Goal: Obtain resource: Download file/media

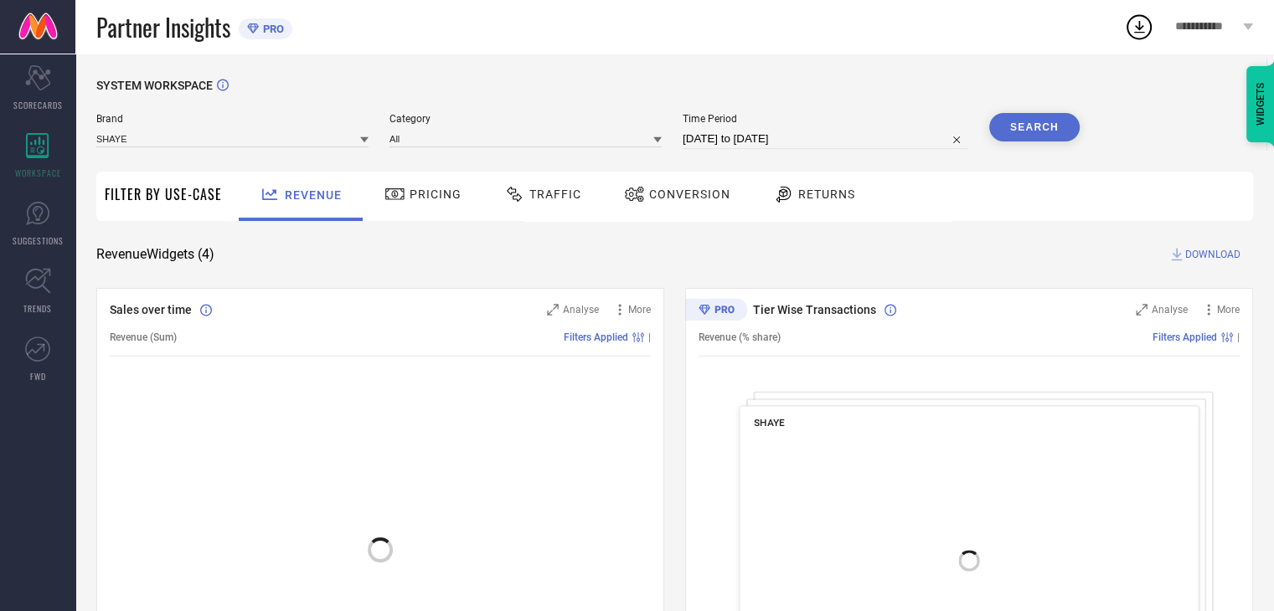
click at [698, 192] on span "Conversion" at bounding box center [689, 194] width 81 height 13
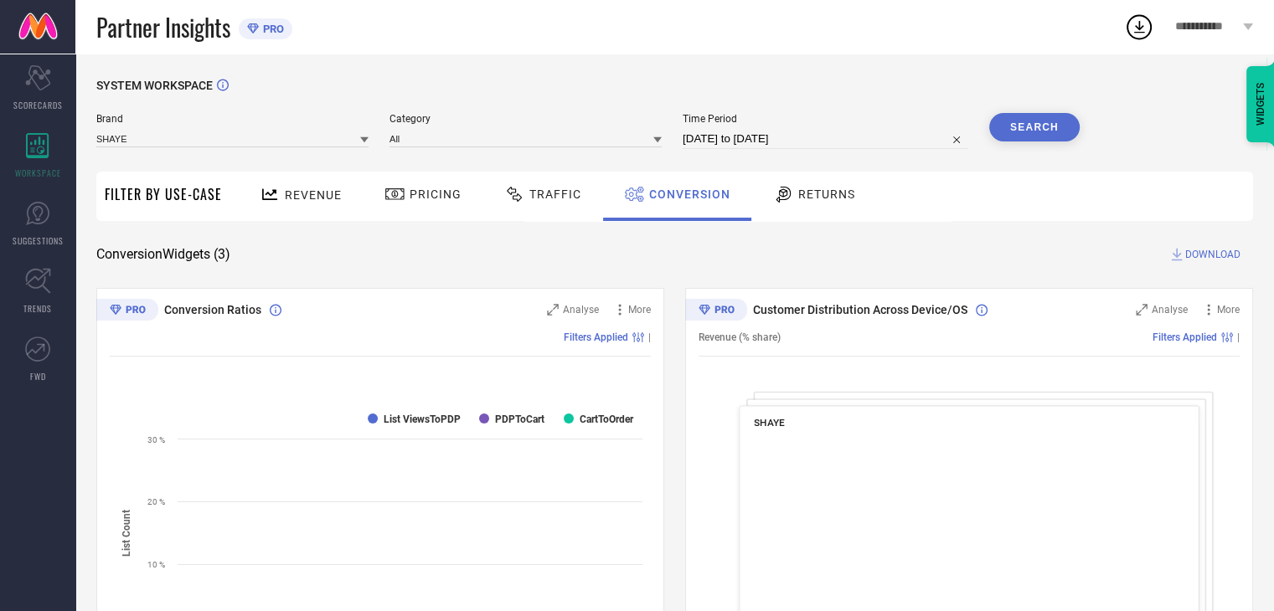
select select "7"
select select "2025"
select select "8"
select select "2025"
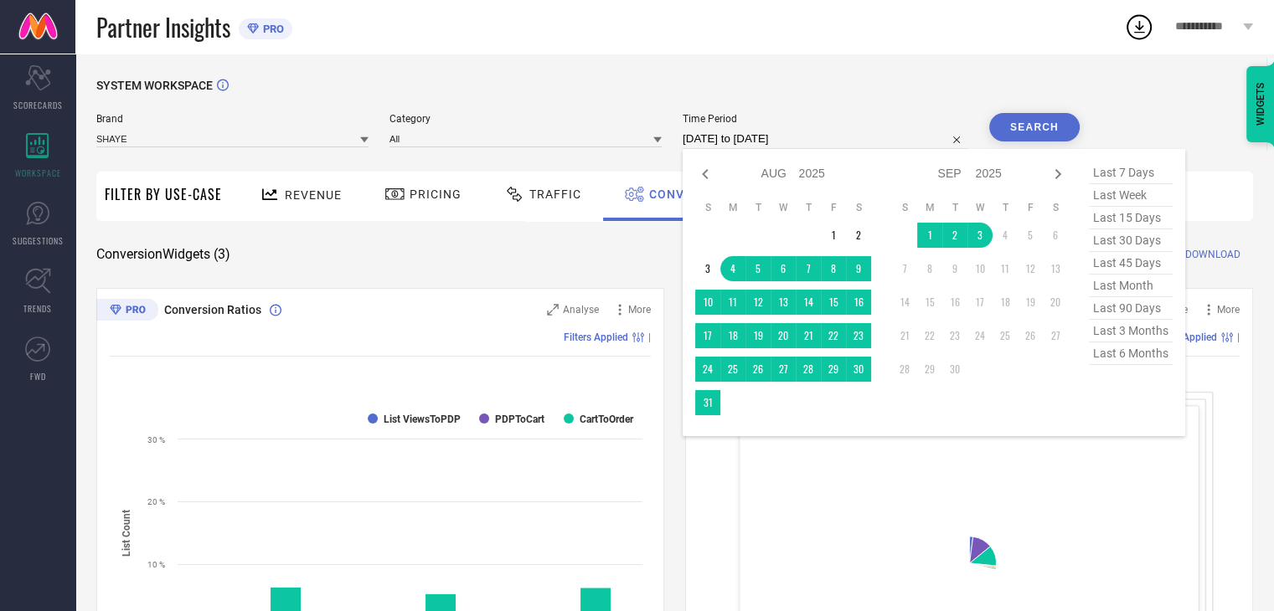
click at [883, 139] on input "04-08-2025 to 03-09-2025" at bounding box center [825, 139] width 286 height 20
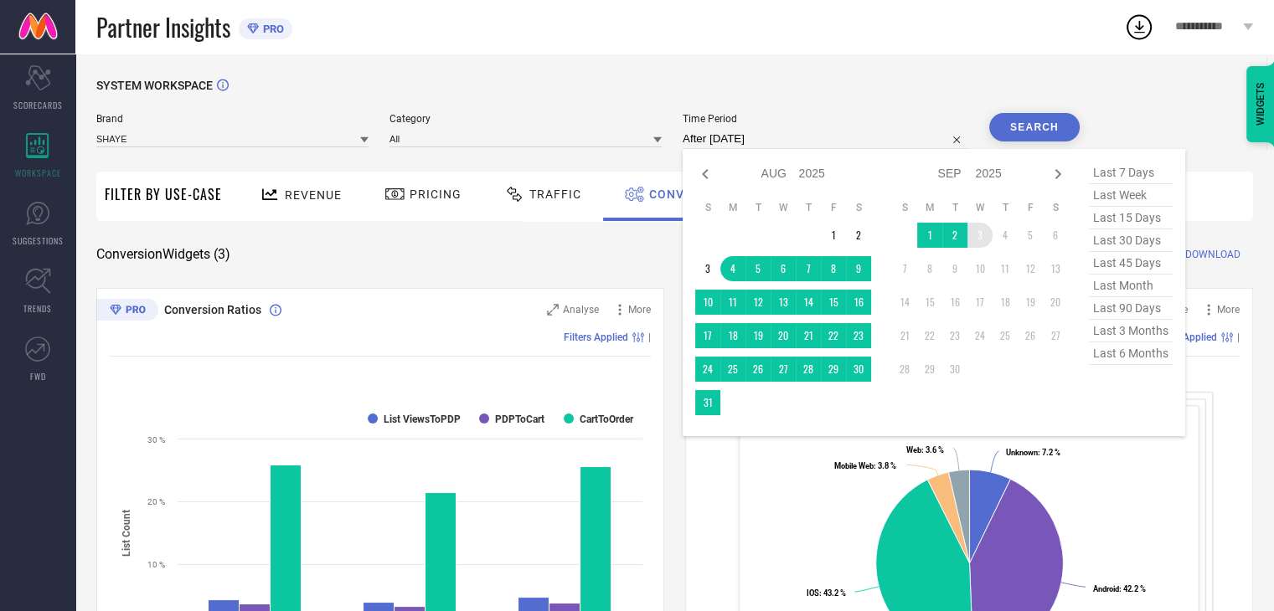
click at [974, 239] on td "3" at bounding box center [979, 235] width 25 height 25
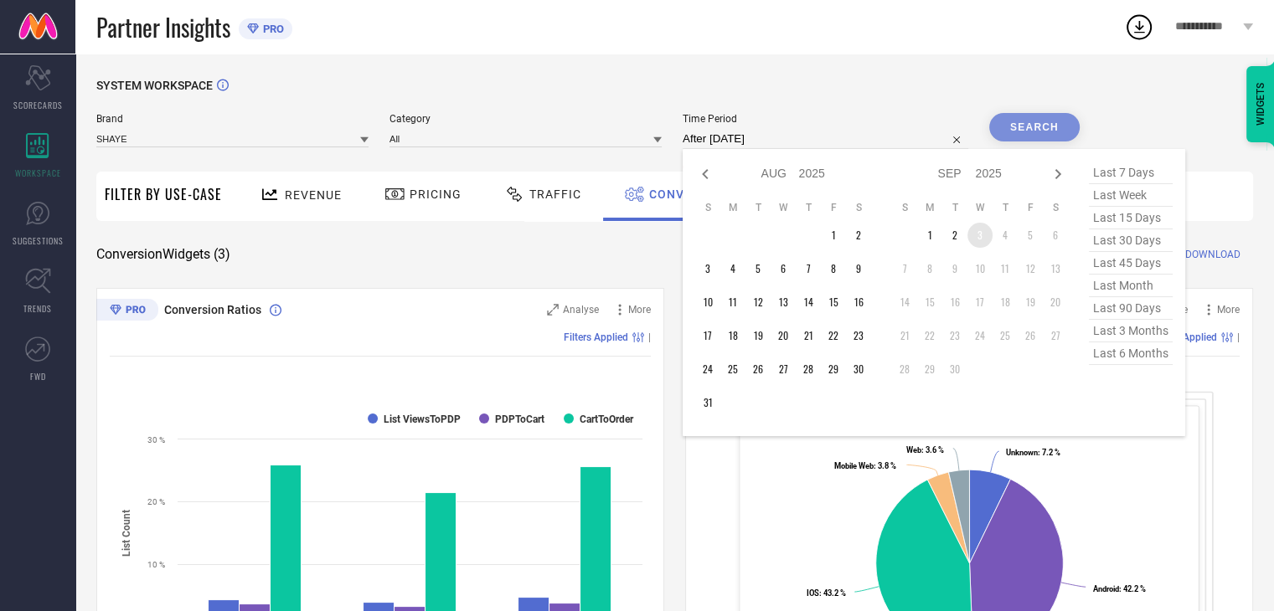
type input "03-09-2025 to 03-09-2025"
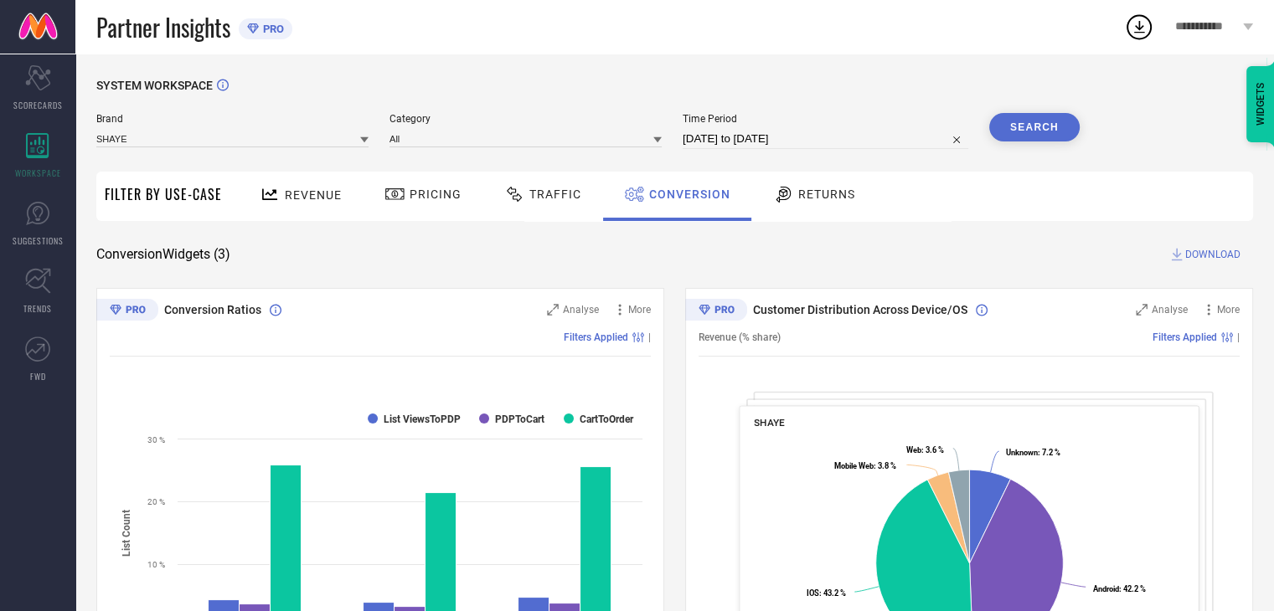
click at [1022, 131] on button "Search" at bounding box center [1034, 127] width 90 height 28
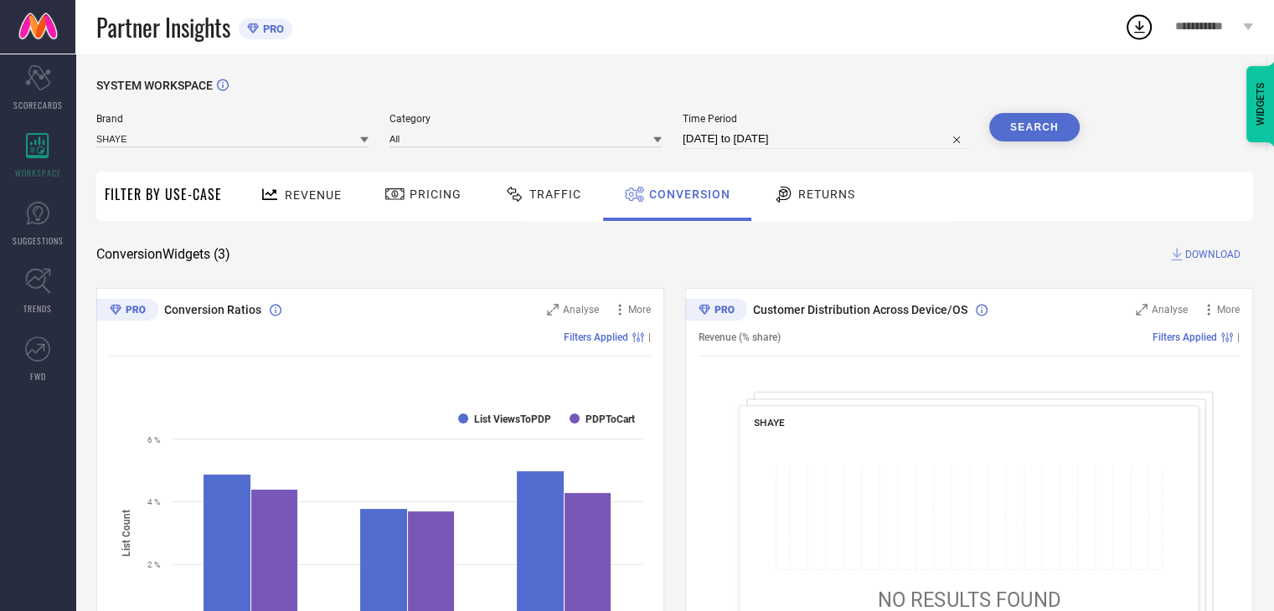
click at [1198, 259] on span "DOWNLOAD" at bounding box center [1212, 254] width 55 height 17
